Goal: Task Accomplishment & Management: Complete application form

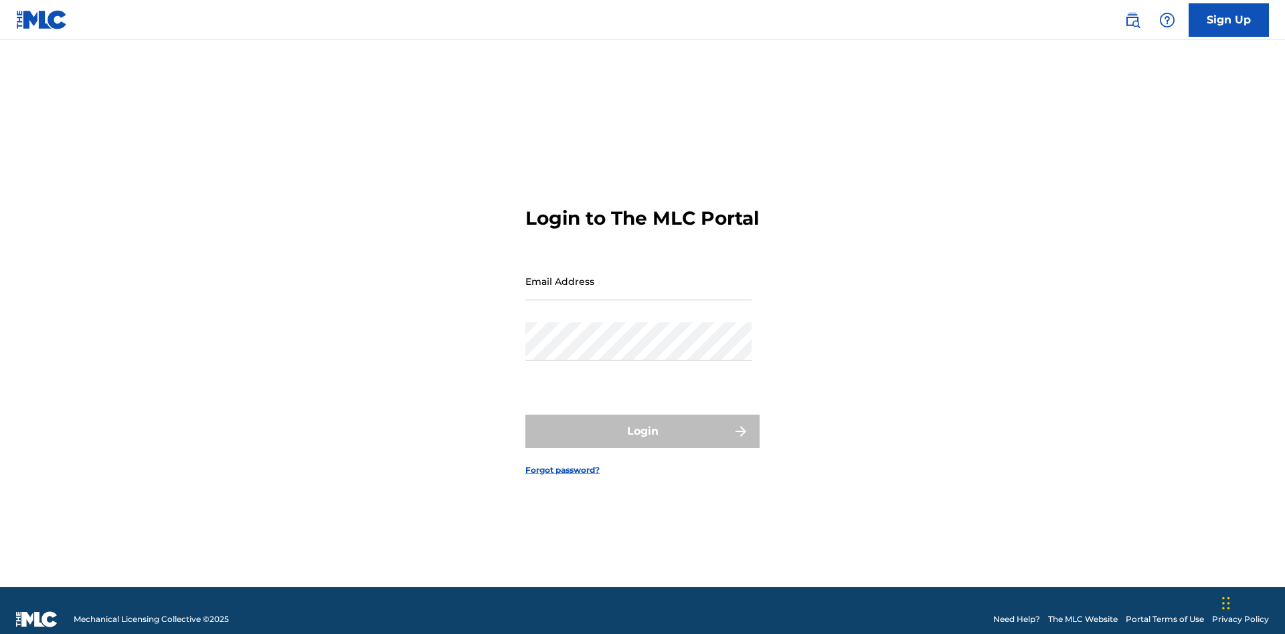
scroll to position [17, 0]
click at [1229, 19] on link "Sign Up" at bounding box center [1228, 19] width 80 height 33
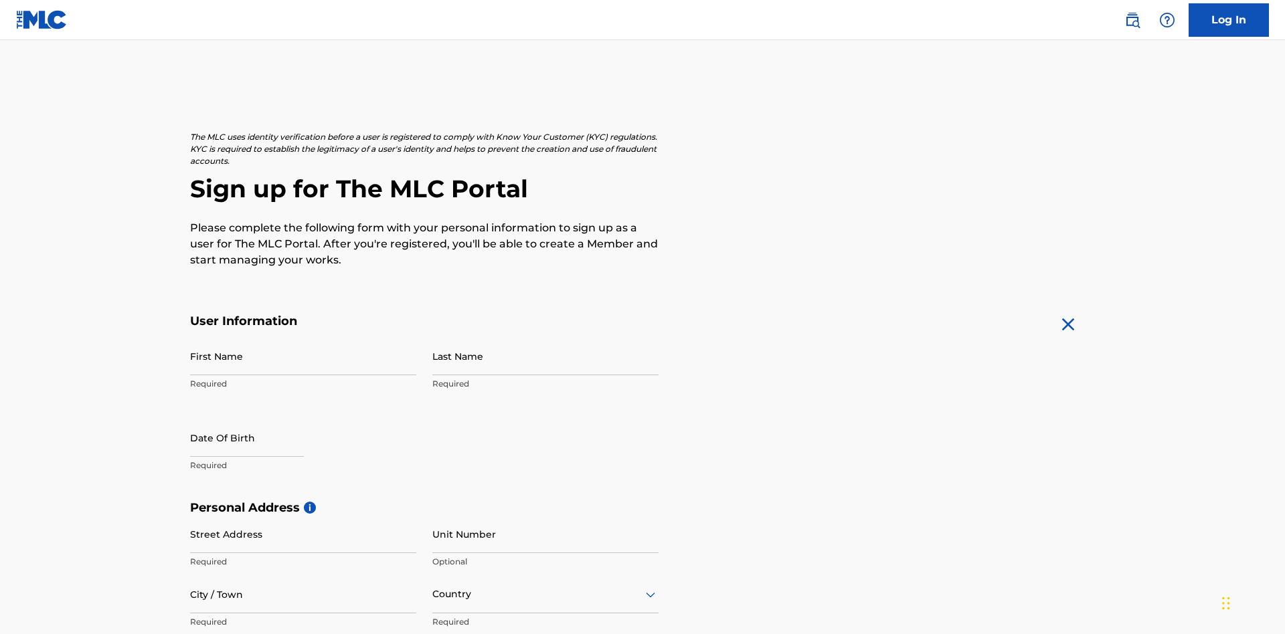
scroll to position [256, 0]
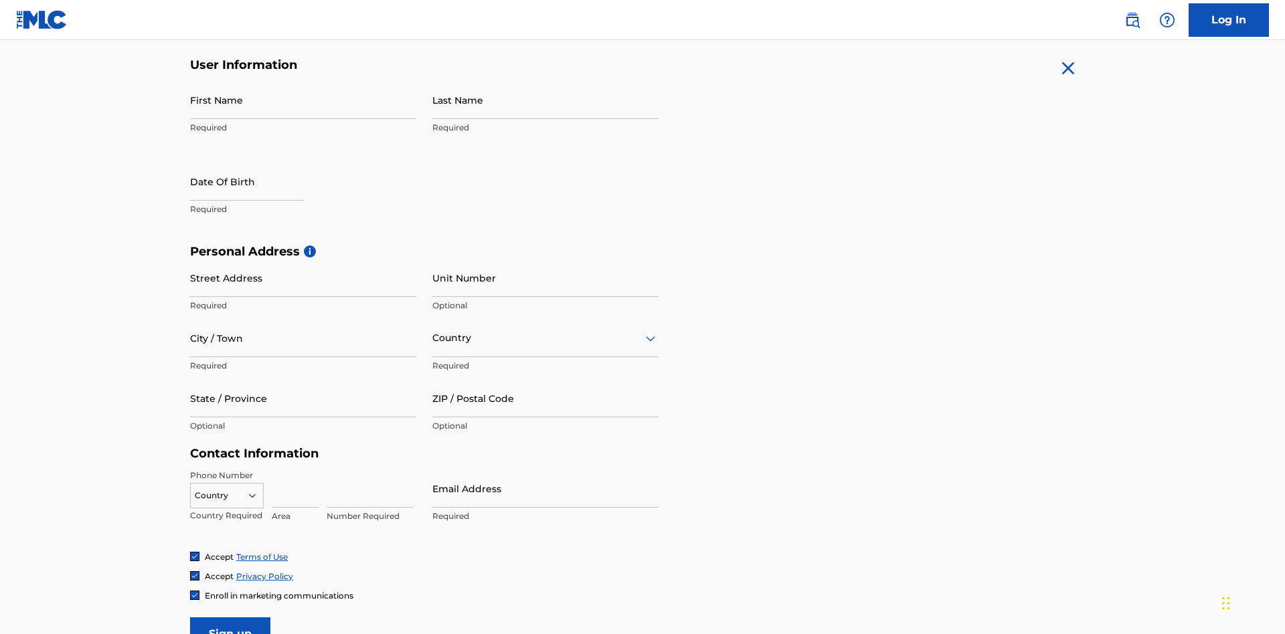
click at [303, 100] on input "First Name" at bounding box center [303, 100] width 226 height 38
type input "[PERSON_NAME]"
click at [545, 100] on input "Last Name" at bounding box center [545, 100] width 226 height 38
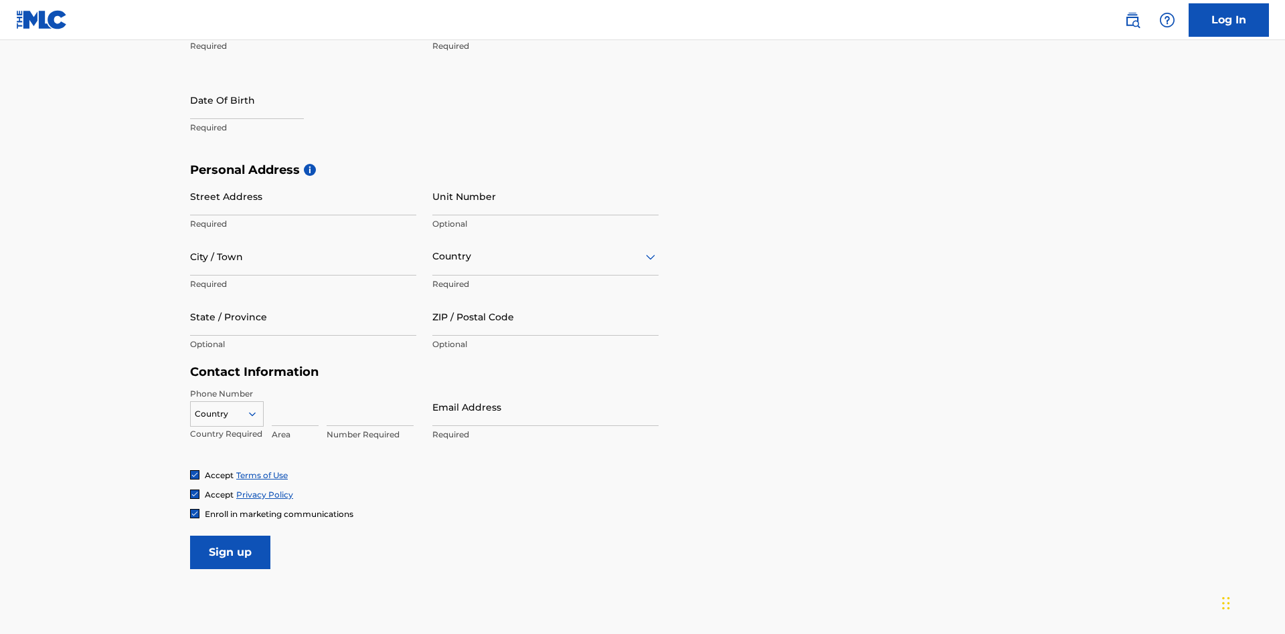
type input "Ribble"
click at [258, 101] on input "text" at bounding box center [247, 100] width 114 height 38
select select "7"
select select "2025"
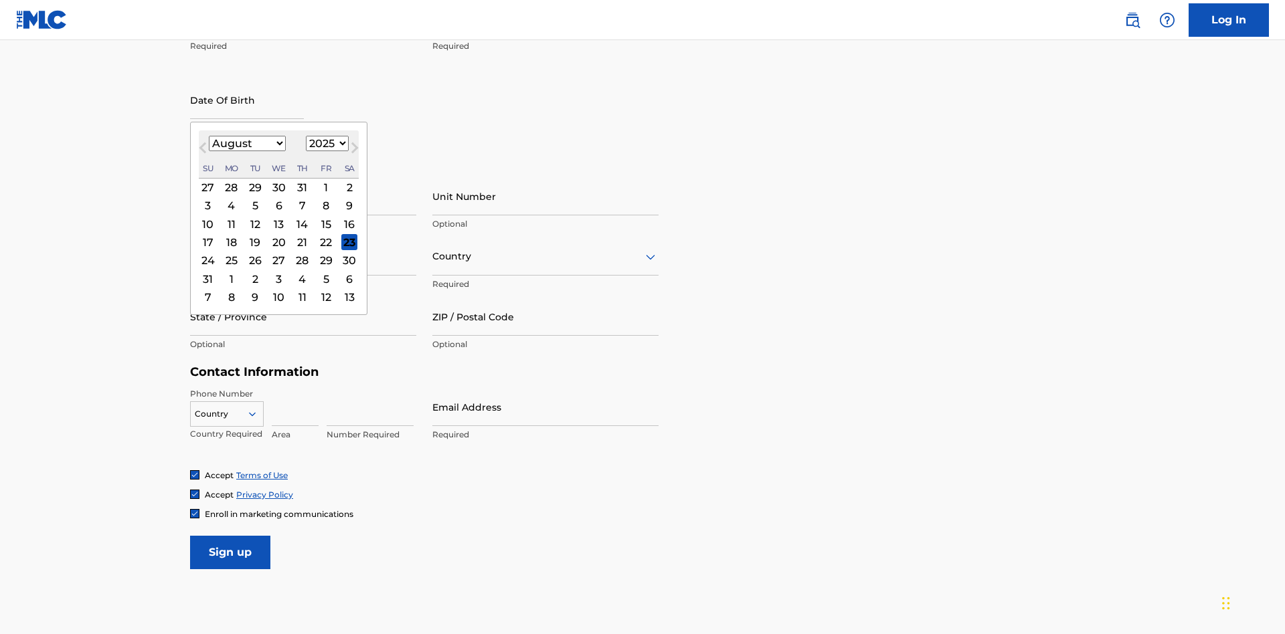
click at [246, 143] on select "January February March April May June July August September October November De…" at bounding box center [247, 143] width 77 height 15
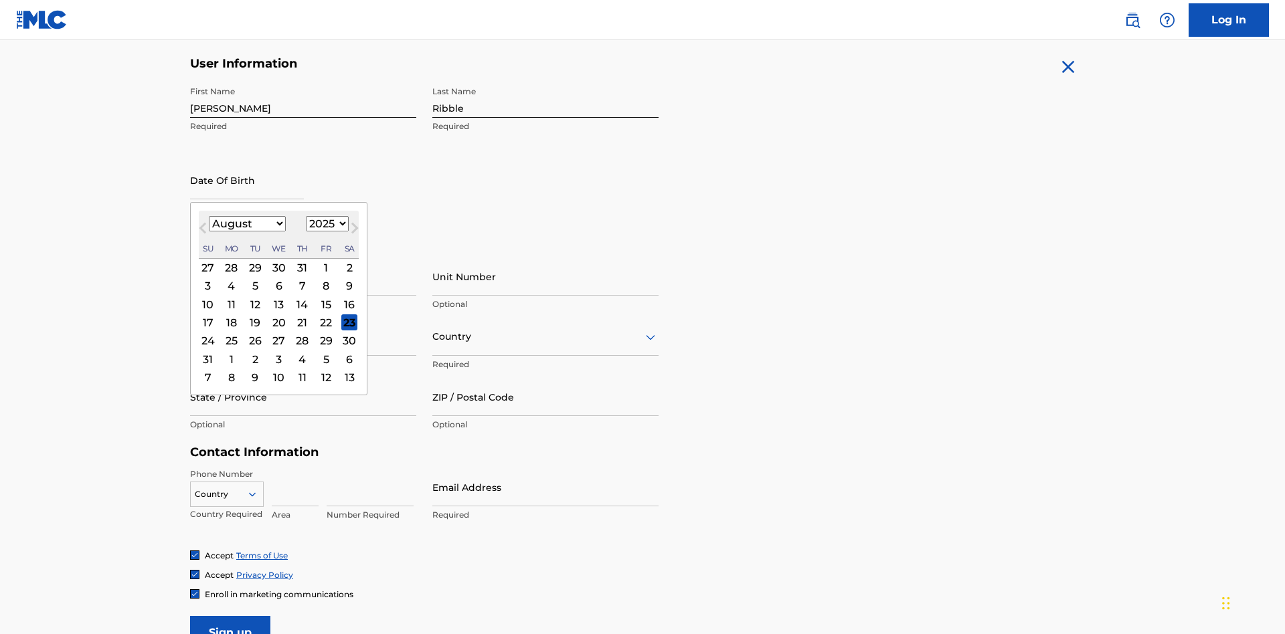
select select "0"
click at [325, 224] on select "1900 1901 1902 1903 1904 1905 1906 1907 1908 1909 1910 1911 1912 1913 1914 1915…" at bounding box center [327, 223] width 43 height 15
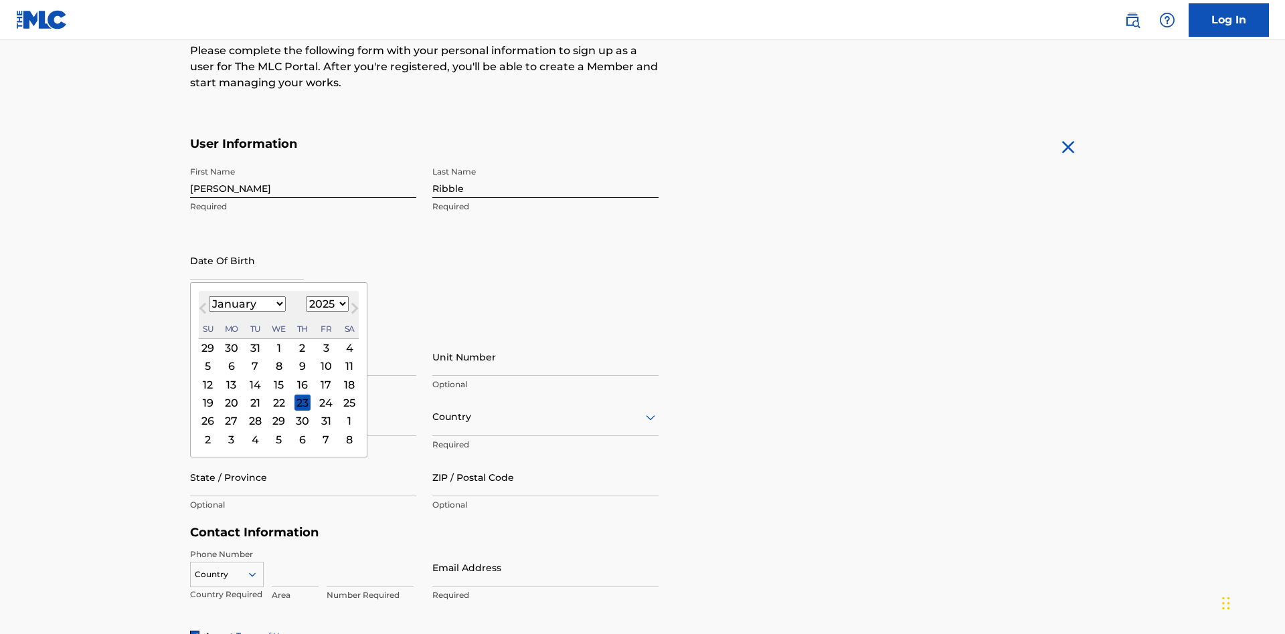
select select "1985"
click at [325, 304] on select "1900 1901 1902 1903 1904 1905 1906 1907 1908 1909 1910 1911 1912 1913 1914 1915…" at bounding box center [327, 303] width 43 height 15
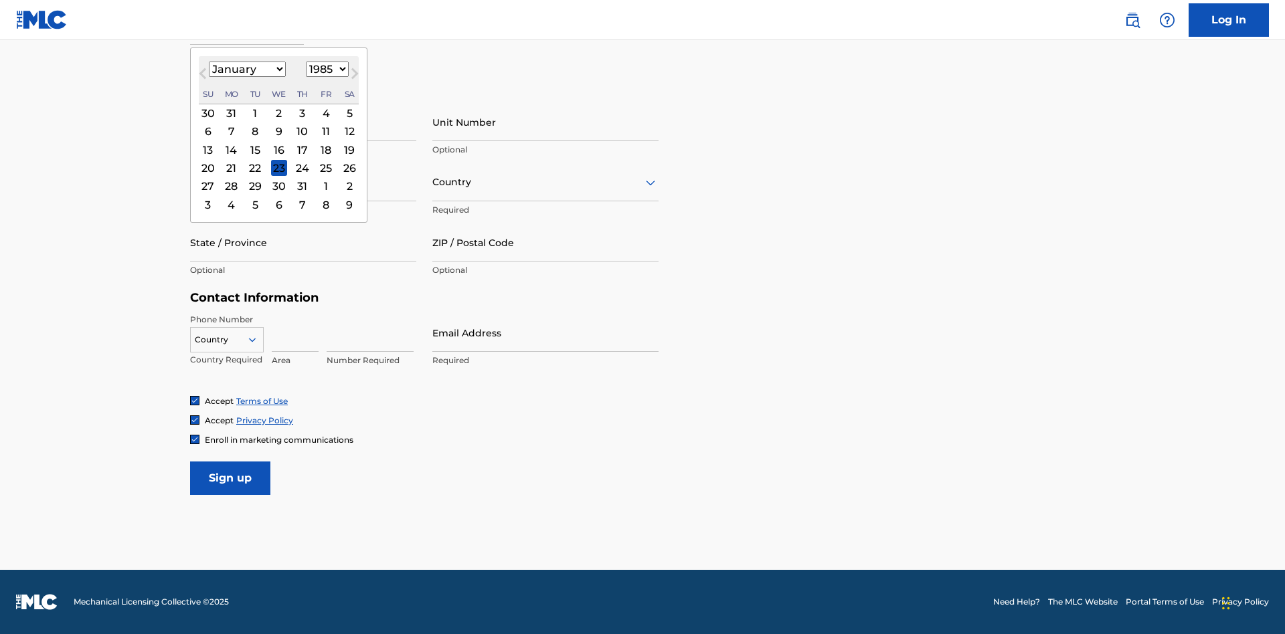
click at [254, 131] on div "8" at bounding box center [255, 132] width 16 height 16
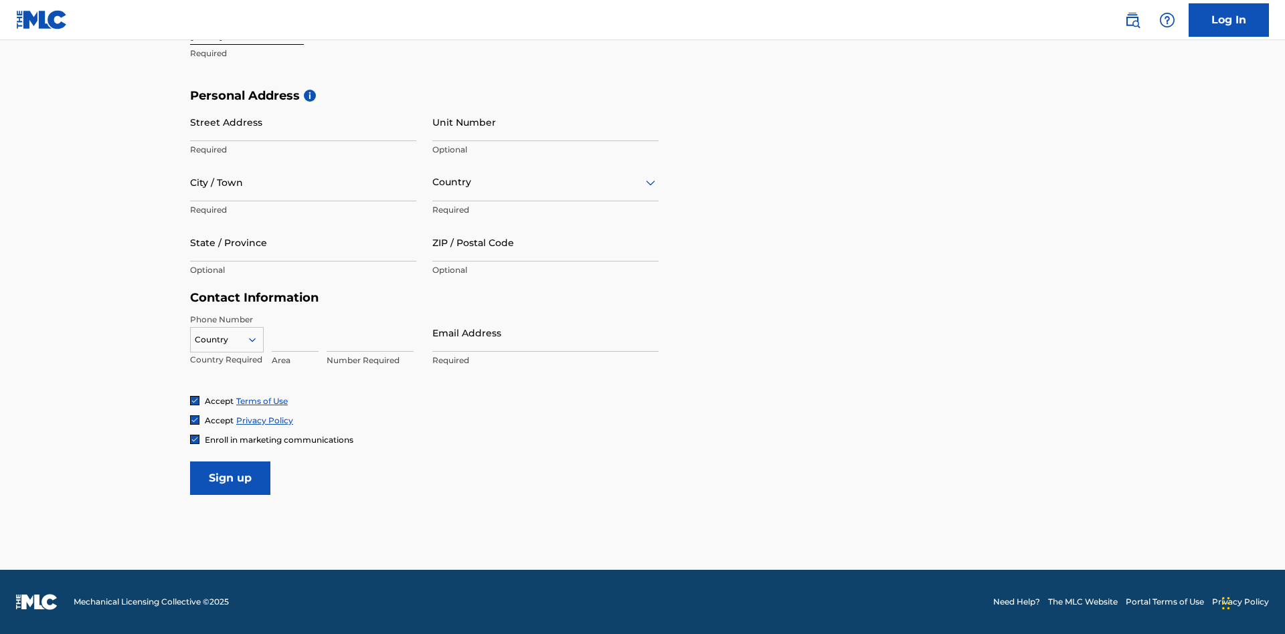
type input "January 8 1985"
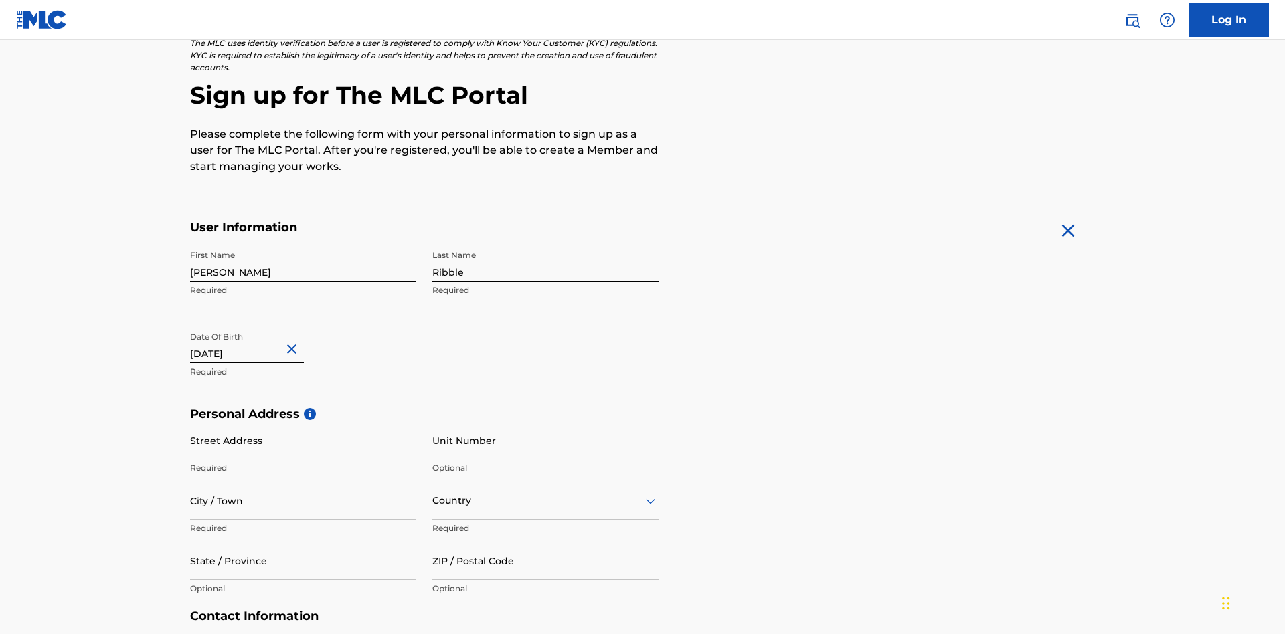
scroll to position [412, 0]
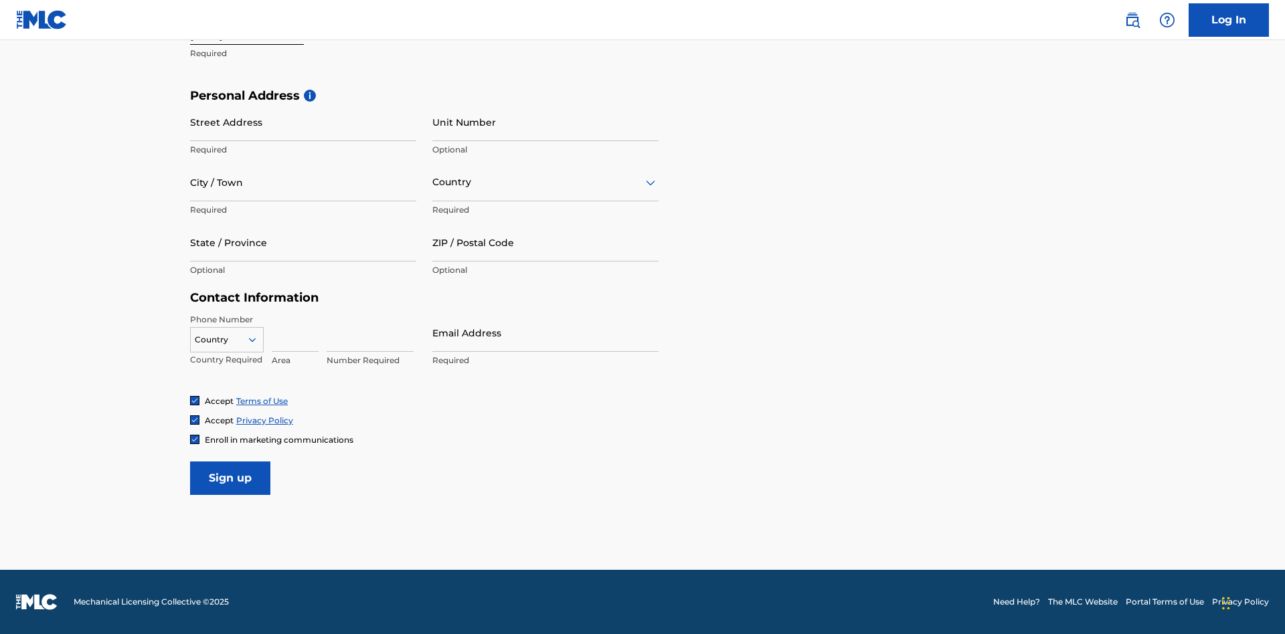
click at [303, 122] on input "Street Address" at bounding box center [303, 122] width 226 height 38
type input "9909 Elks Run Rd"
click at [303, 182] on input "City / Town" at bounding box center [303, 182] width 226 height 38
type input "Roseville"
click at [433, 182] on input "text" at bounding box center [433, 182] width 3 height 14
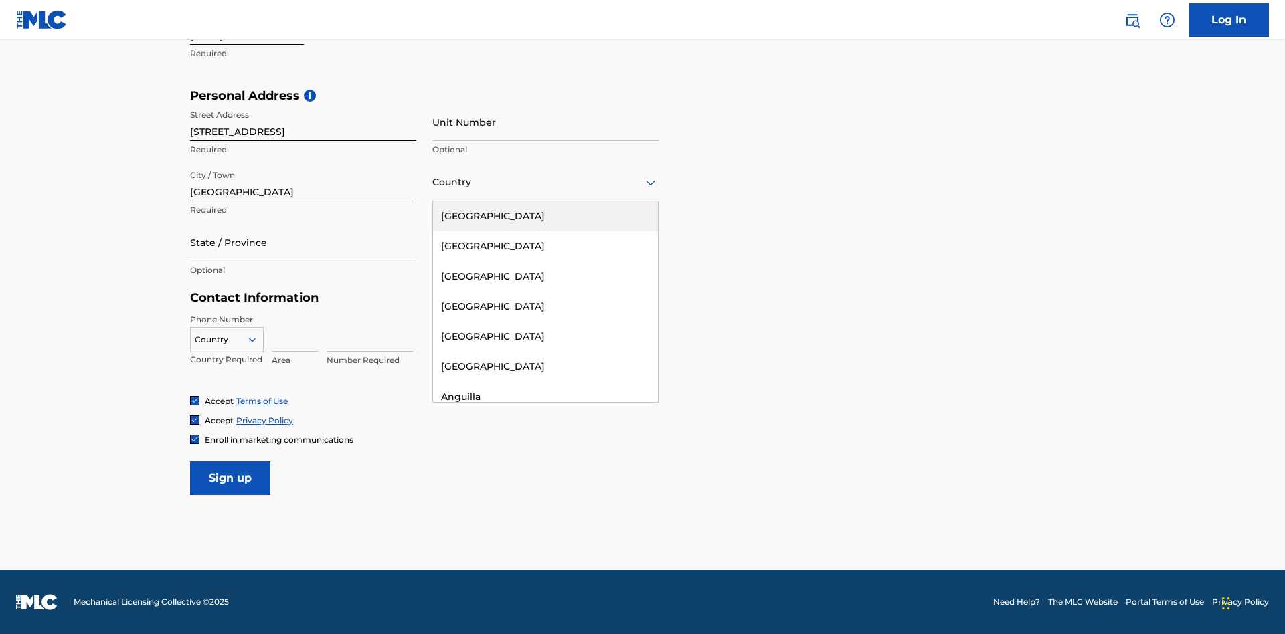
click at [545, 216] on div "United States" at bounding box center [545, 216] width 225 height 30
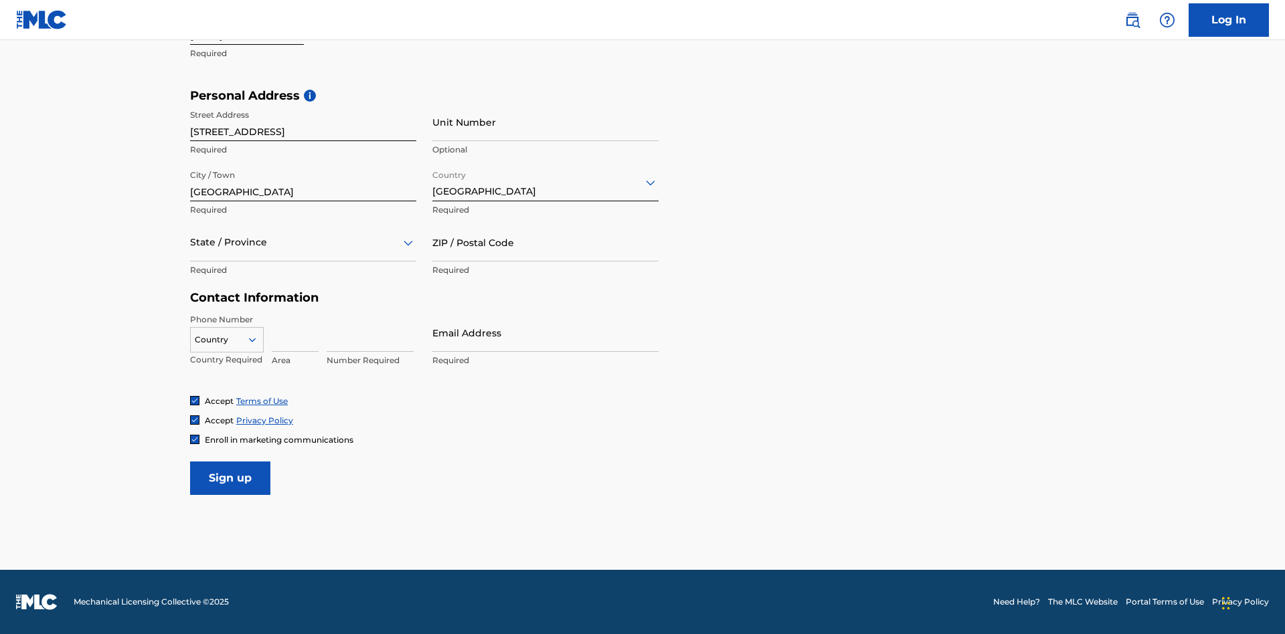
click at [303, 242] on div at bounding box center [303, 242] width 226 height 17
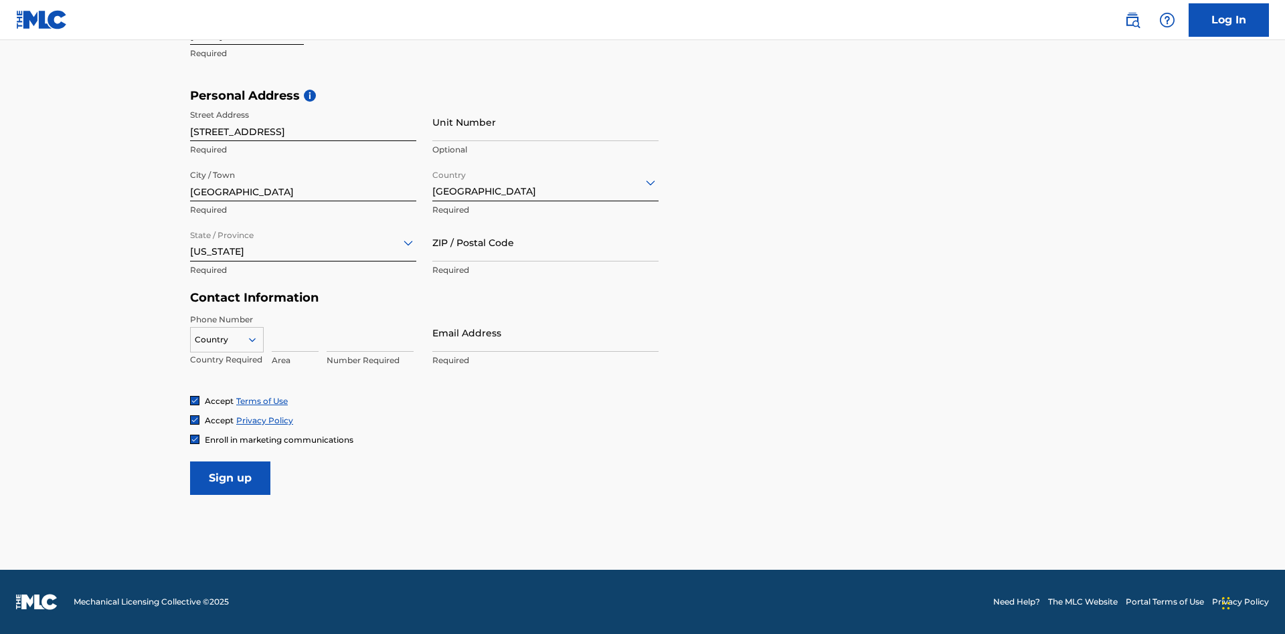
click at [545, 242] on input "ZIP / Postal Code" at bounding box center [545, 243] width 226 height 38
type input "43777"
click at [258, 339] on icon at bounding box center [252, 340] width 12 height 12
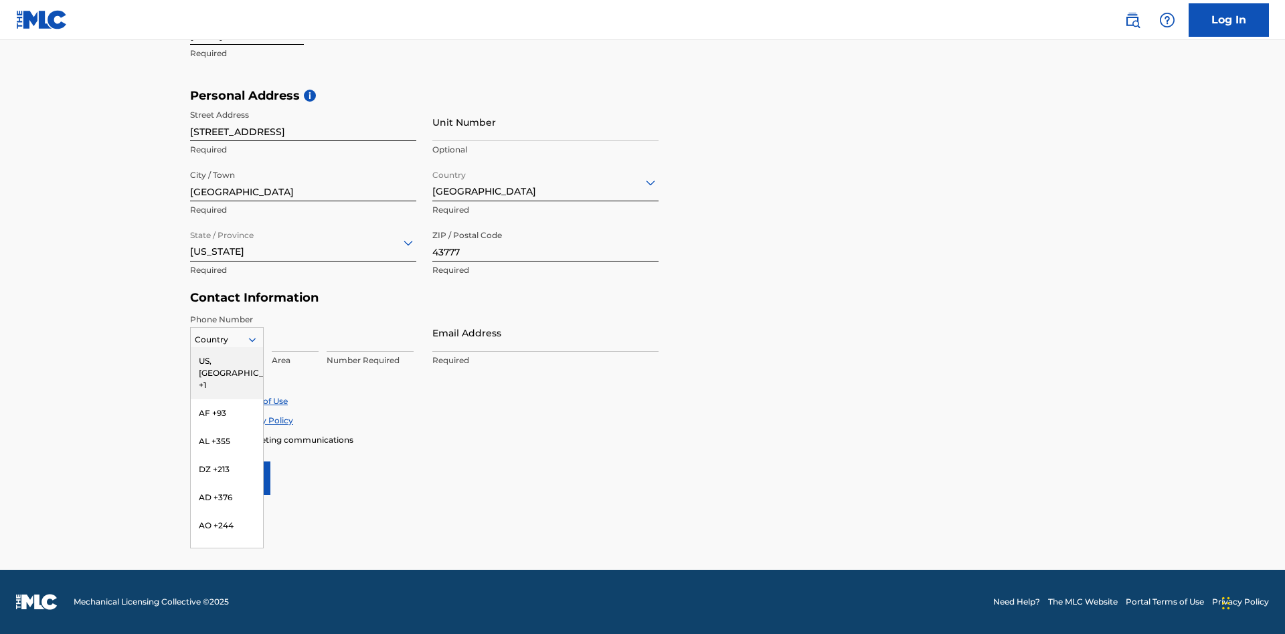
click at [227, 361] on div "US, CA +1" at bounding box center [227, 373] width 72 height 52
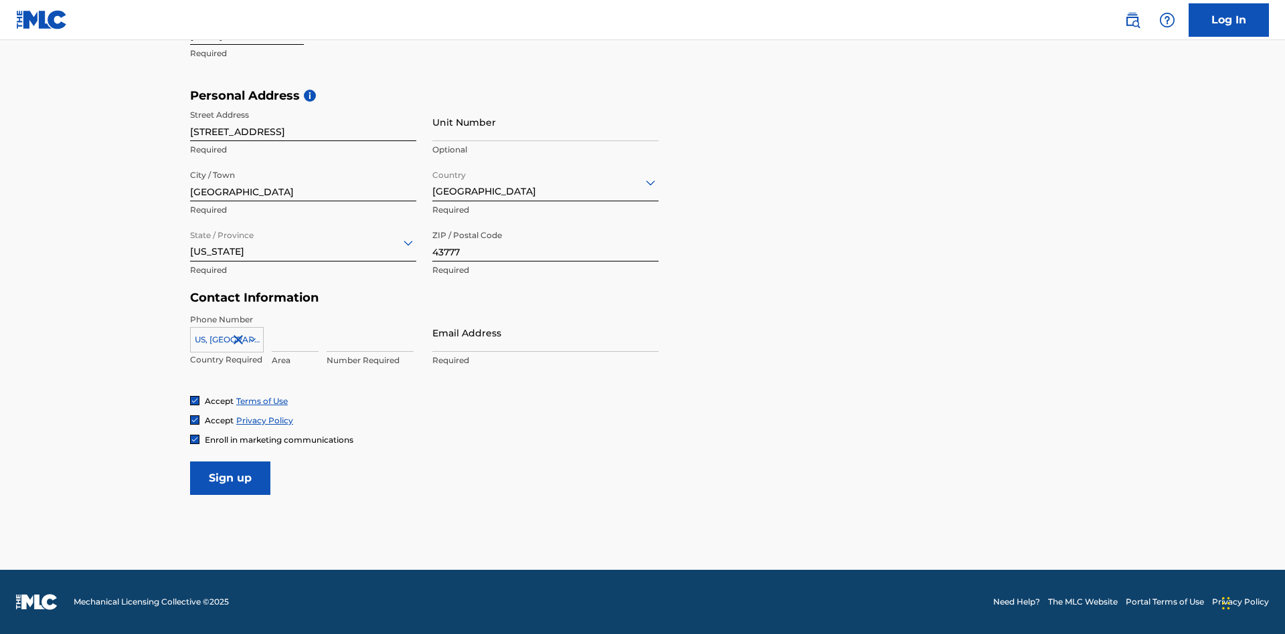
click at [295, 333] on input at bounding box center [295, 333] width 47 height 38
type input "740"
click at [370, 333] on input at bounding box center [370, 333] width 87 height 38
type input "8086351"
click at [545, 333] on input "Email Address" at bounding box center [545, 333] width 226 height 38
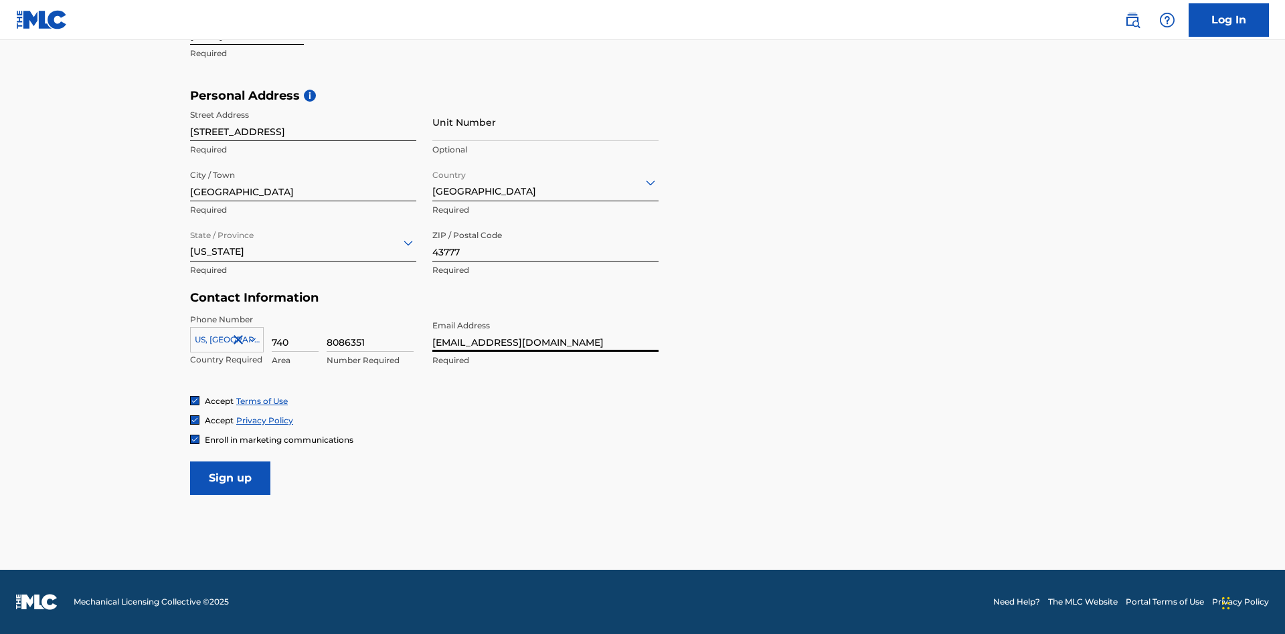
scroll to position [0, 31]
type input "[EMAIL_ADDRESS][DOMAIN_NAME]"
click at [230, 478] on input "Sign up" at bounding box center [230, 478] width 80 height 33
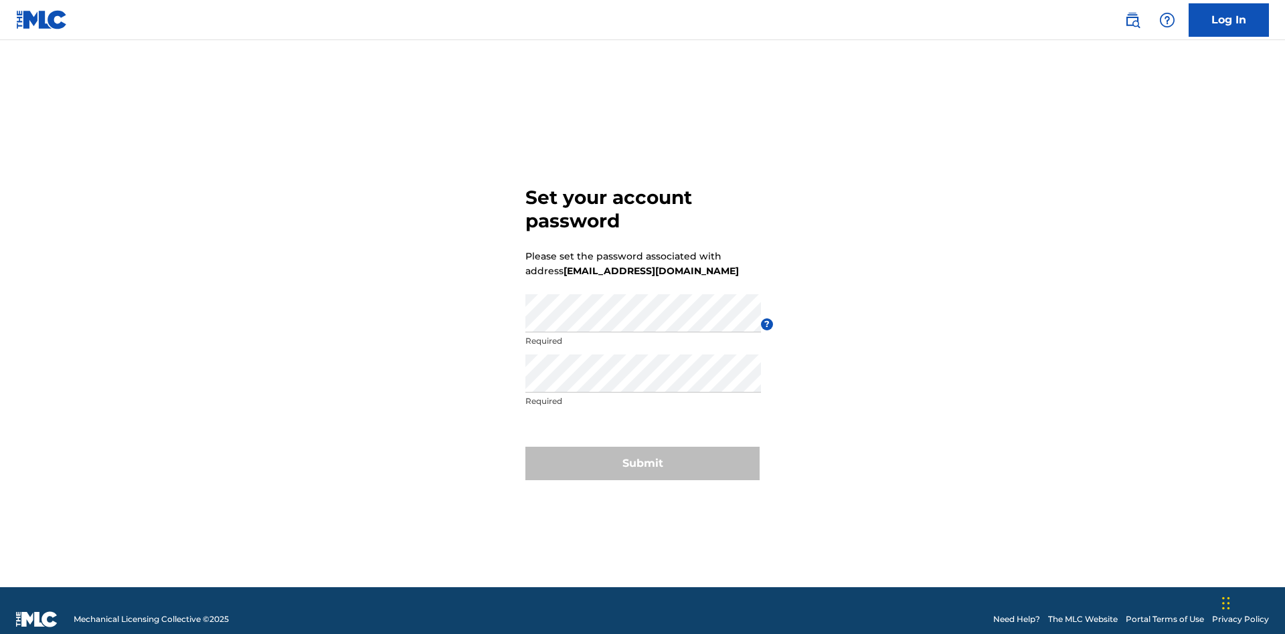
scroll to position [17, 0]
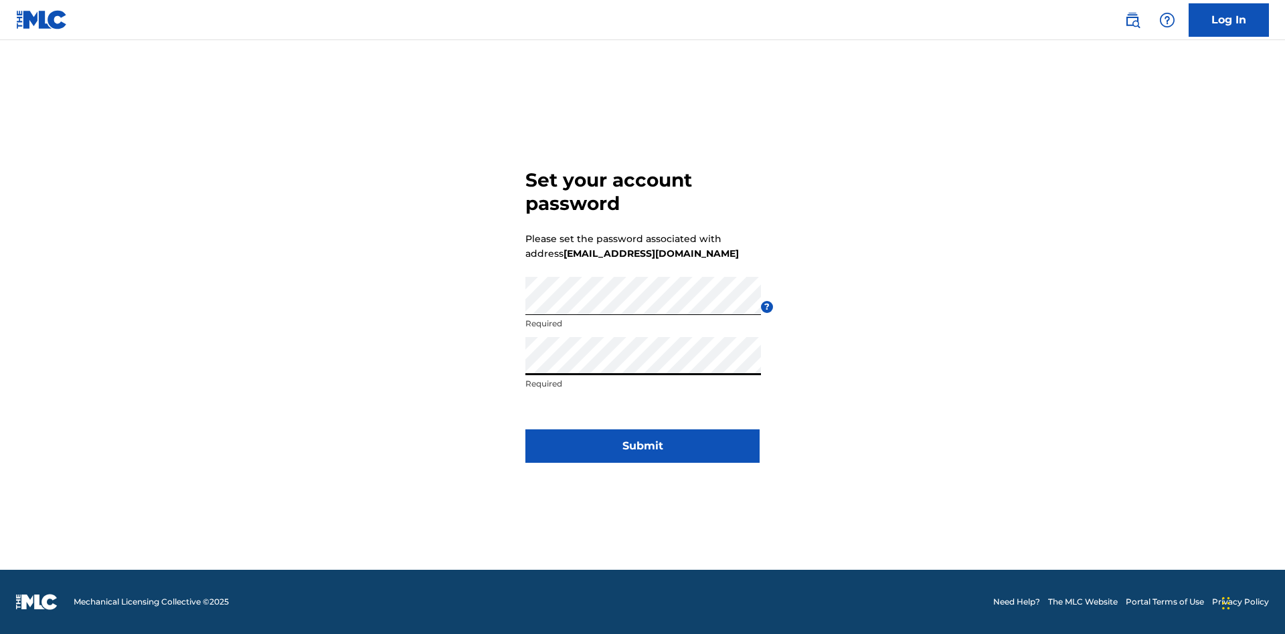
click at [642, 454] on button "Submit" at bounding box center [642, 446] width 234 height 33
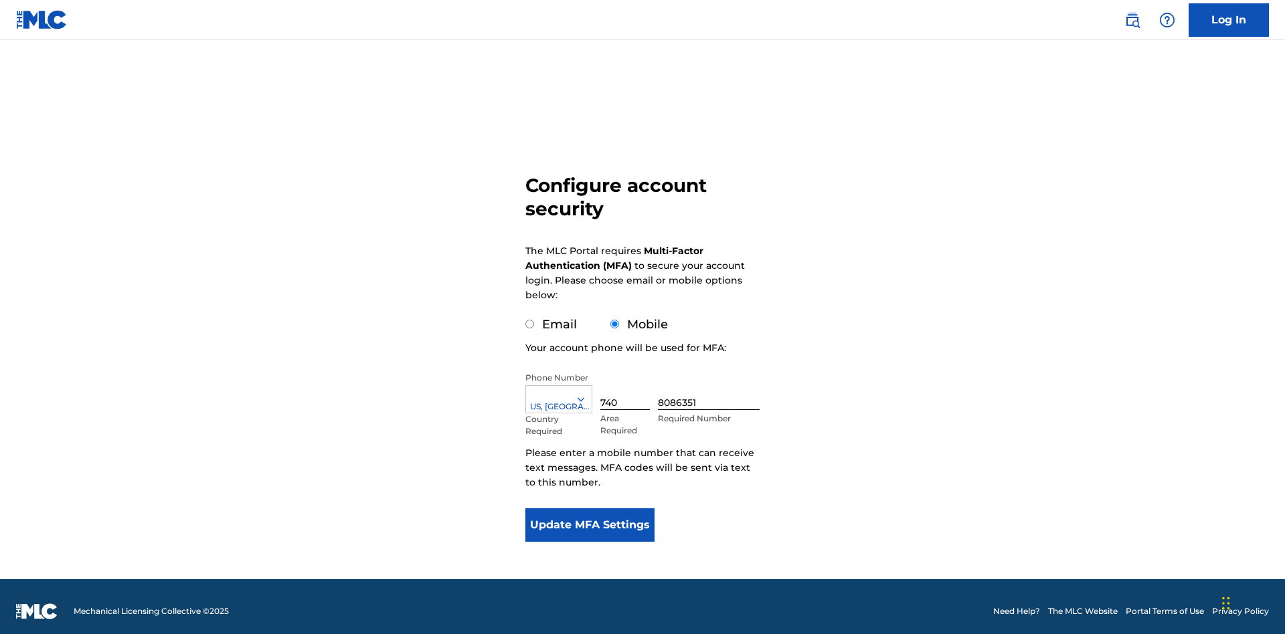
scroll to position [13, 0]
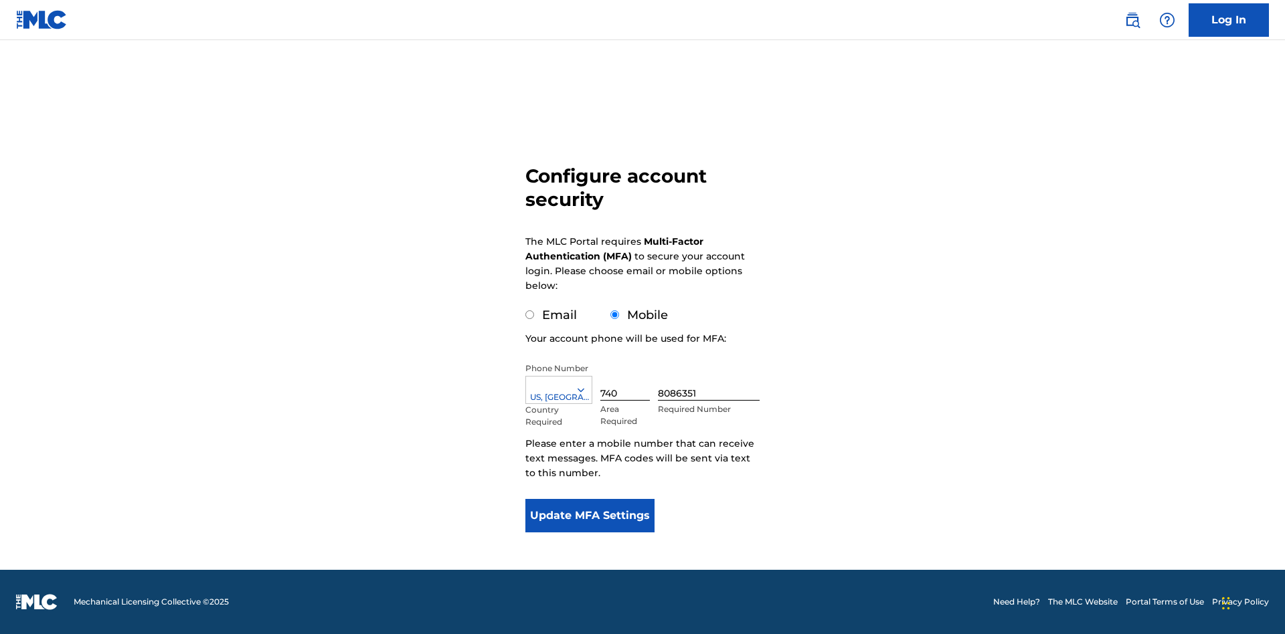
click at [530, 315] on input "Email" at bounding box center [529, 314] width 9 height 9
radio input "true"
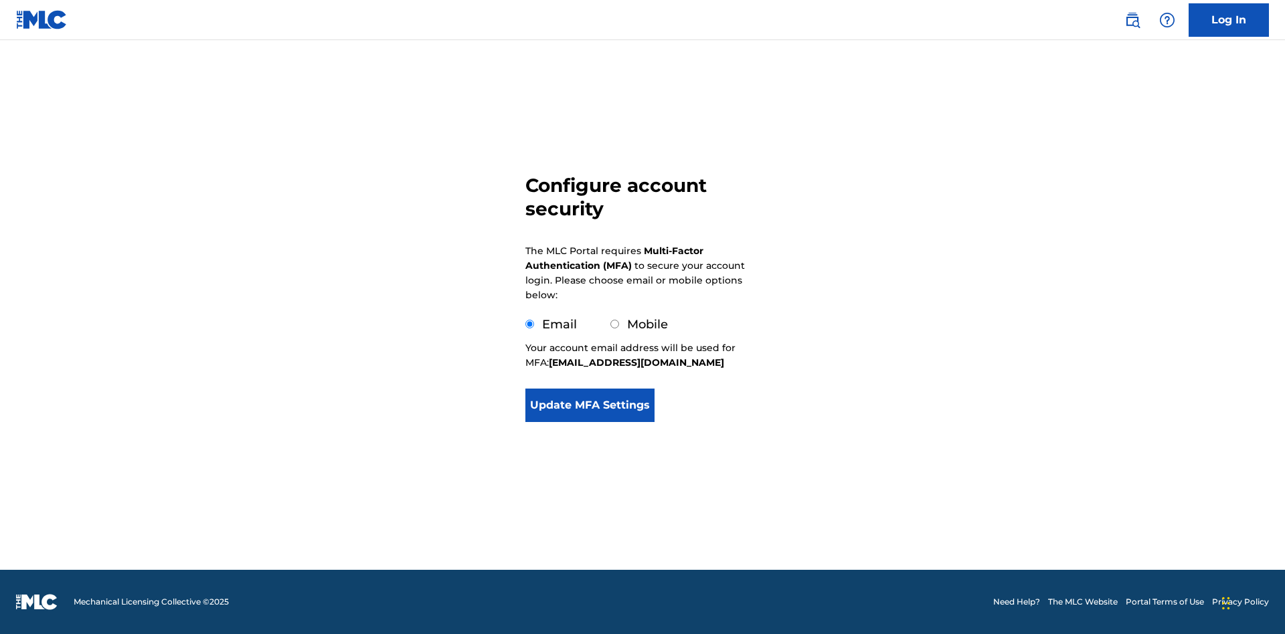
scroll to position [0, 0]
click at [590, 422] on button "Update MFA Settings" at bounding box center [589, 405] width 129 height 33
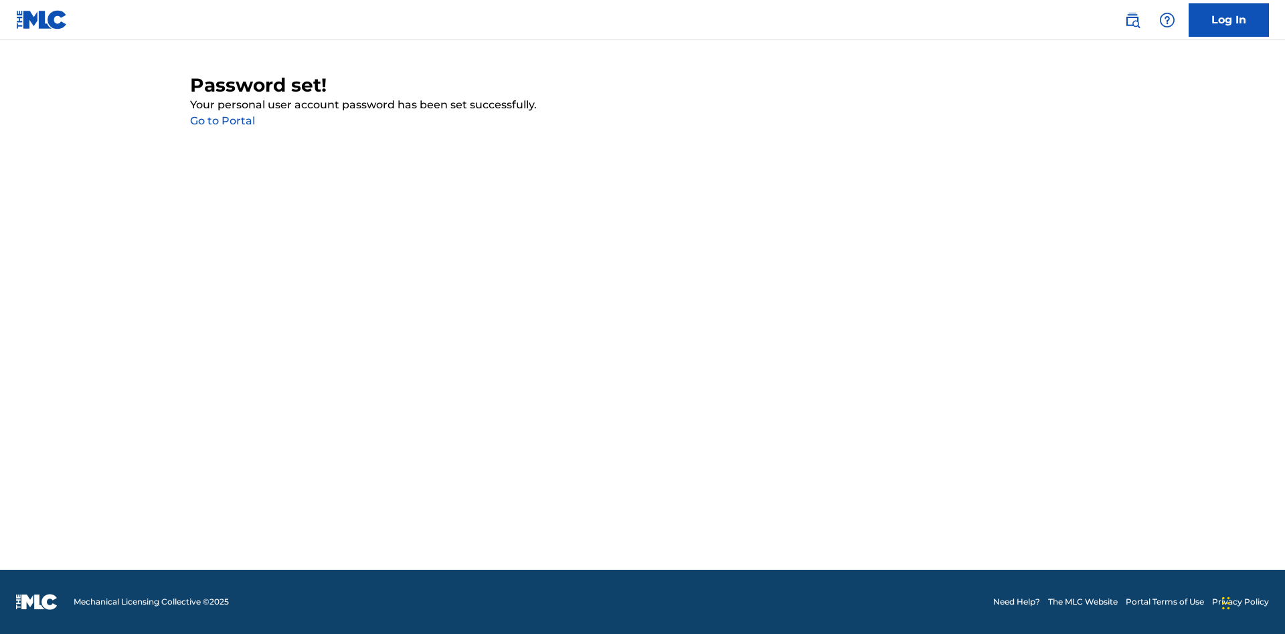
click at [222, 121] on link "Go to Portal" at bounding box center [222, 120] width 65 height 13
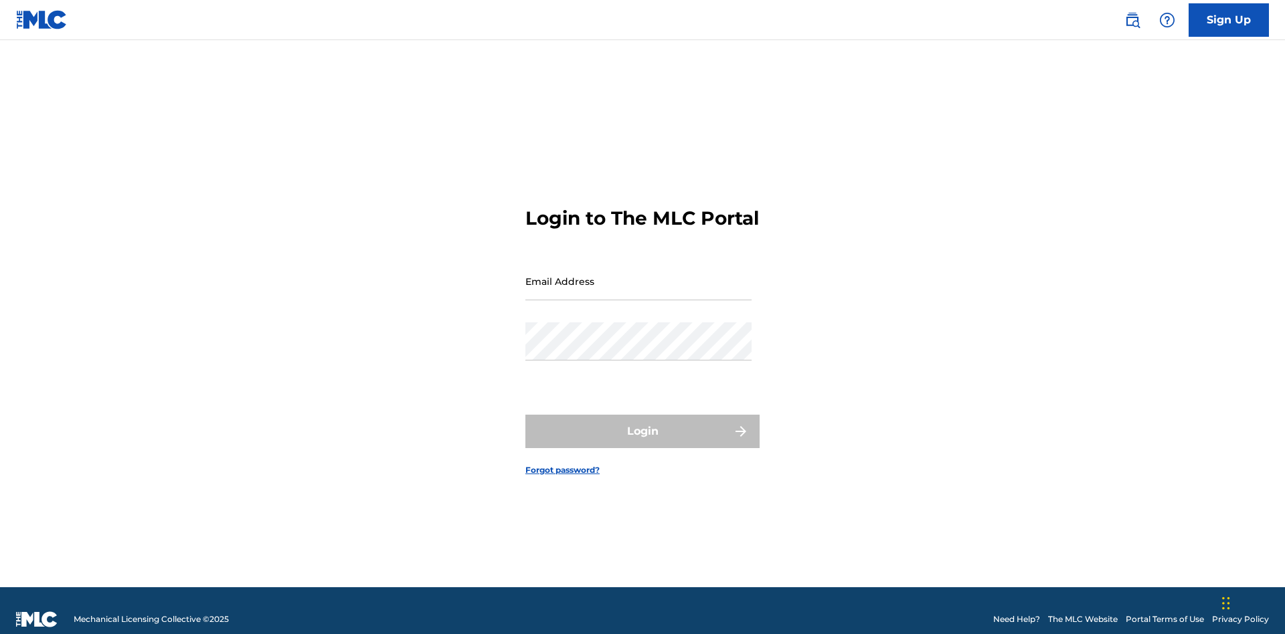
scroll to position [17, 0]
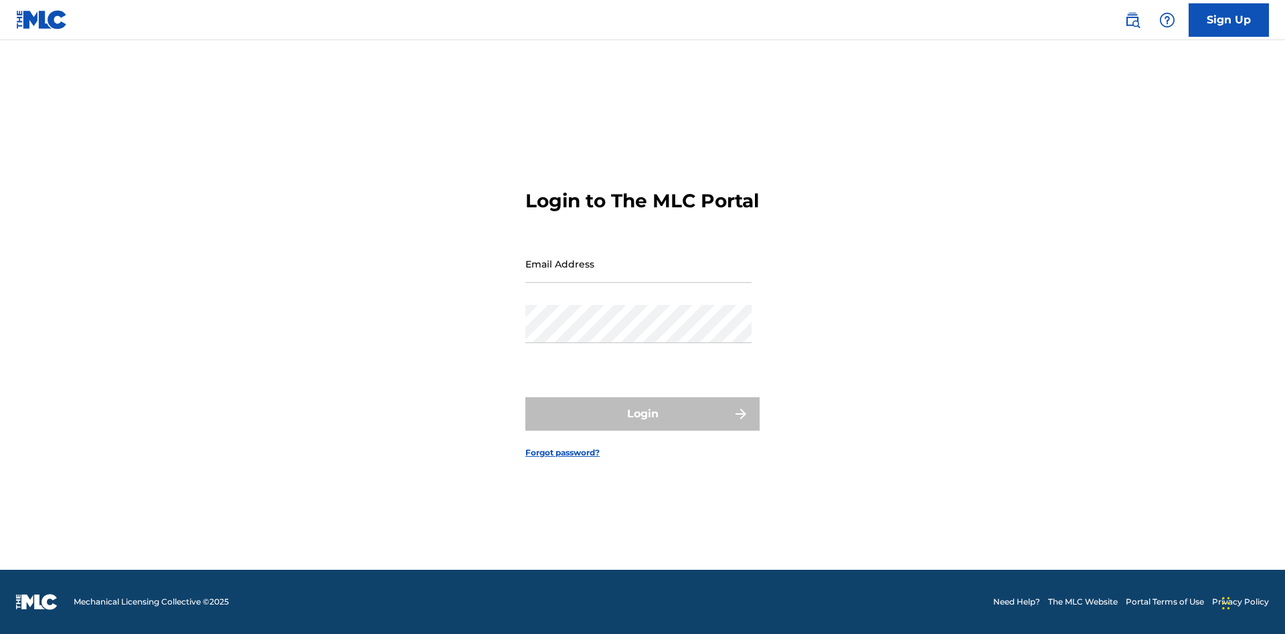
click at [638, 275] on input "Email Address" at bounding box center [638, 264] width 226 height 38
type input "[EMAIL_ADDRESS][DOMAIN_NAME]"
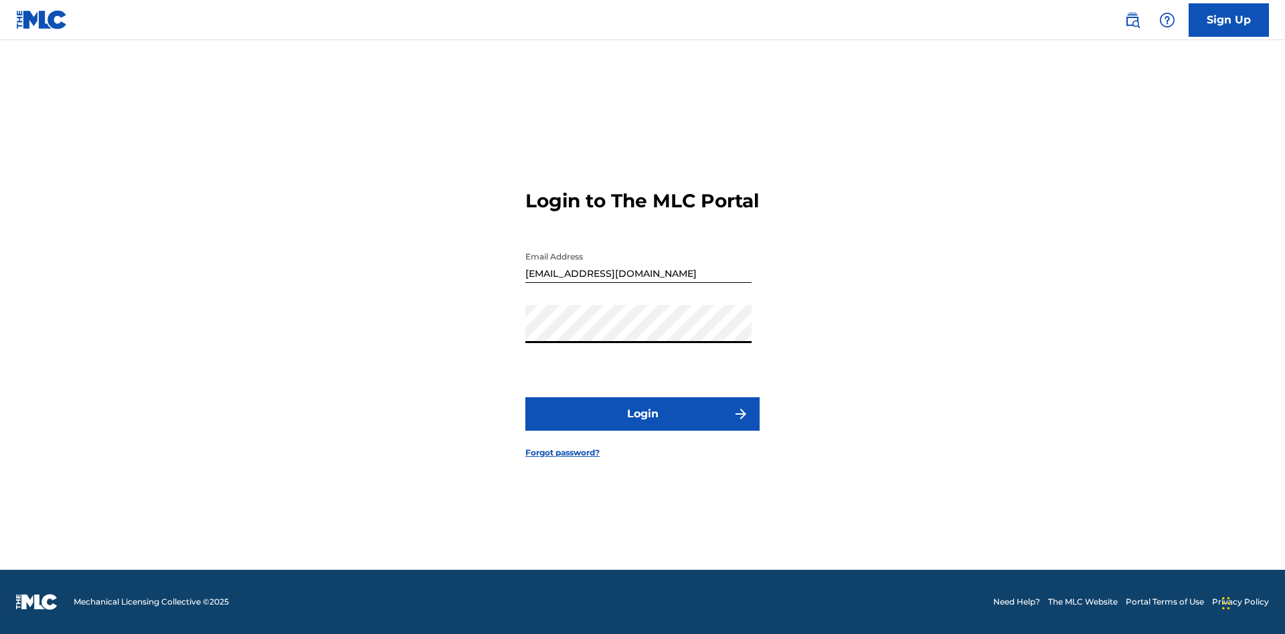
click at [642, 426] on button "Login" at bounding box center [642, 413] width 234 height 33
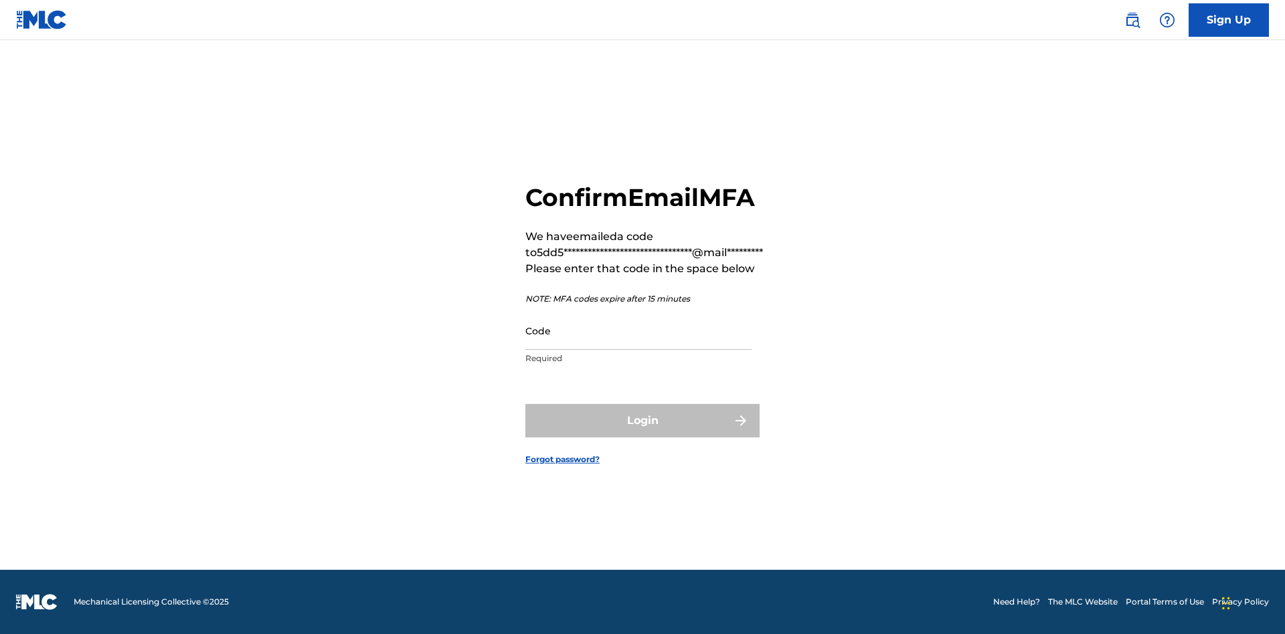
click at [638, 331] on input "Code" at bounding box center [638, 331] width 226 height 38
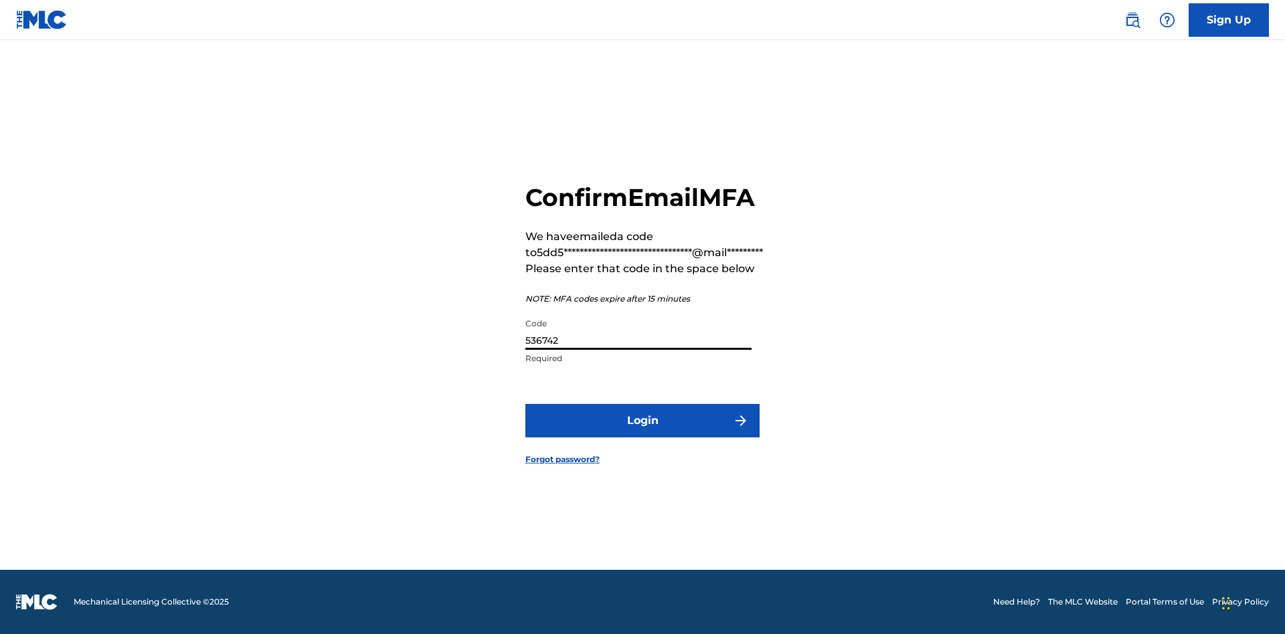
type input "536742"
click at [642, 420] on button "Login" at bounding box center [642, 420] width 234 height 33
